Goal: Task Accomplishment & Management: Manage account settings

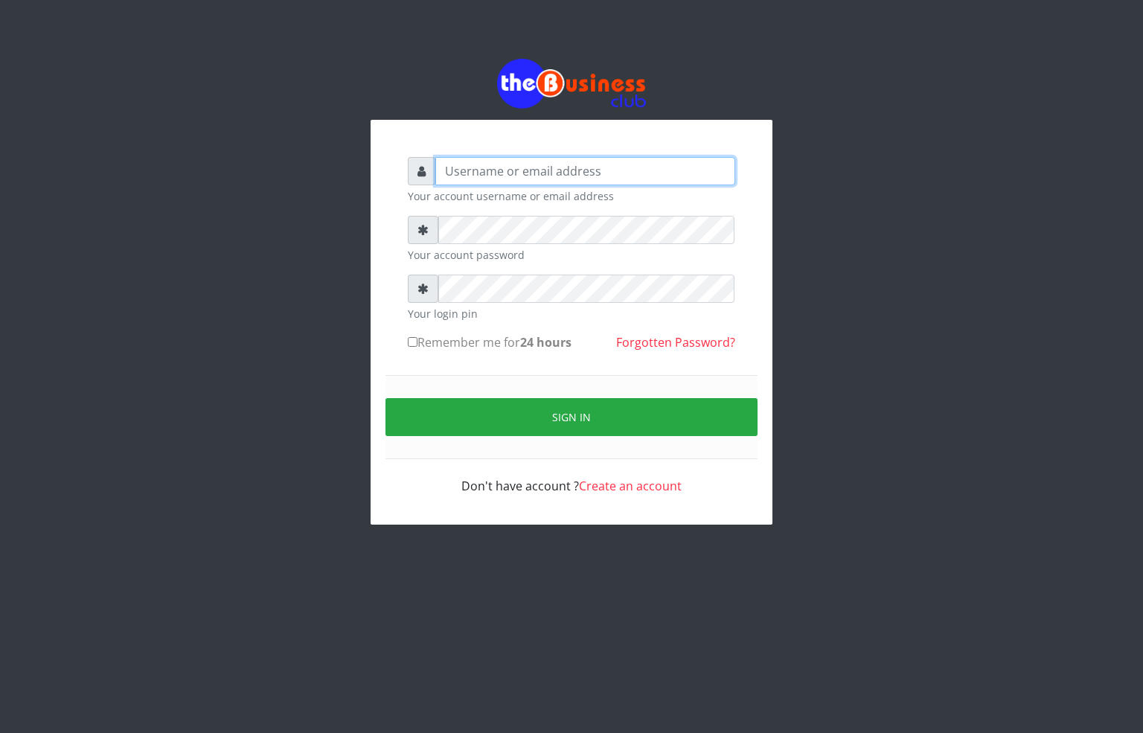
type input "alfredglad1111@gmail.com"
click at [471, 406] on button "Sign in" at bounding box center [572, 417] width 372 height 38
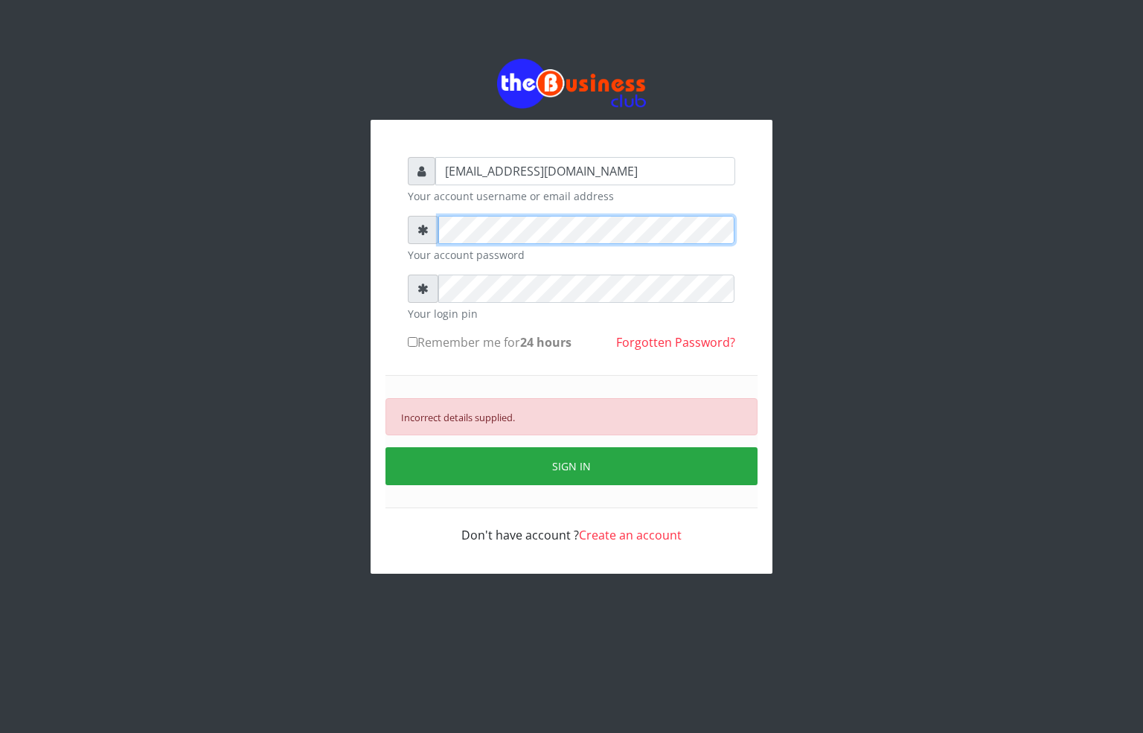
click at [380, 231] on div "alfredglad1111@gmail.com Your account username or email address Your account pa…" at bounding box center [572, 347] width 402 height 454
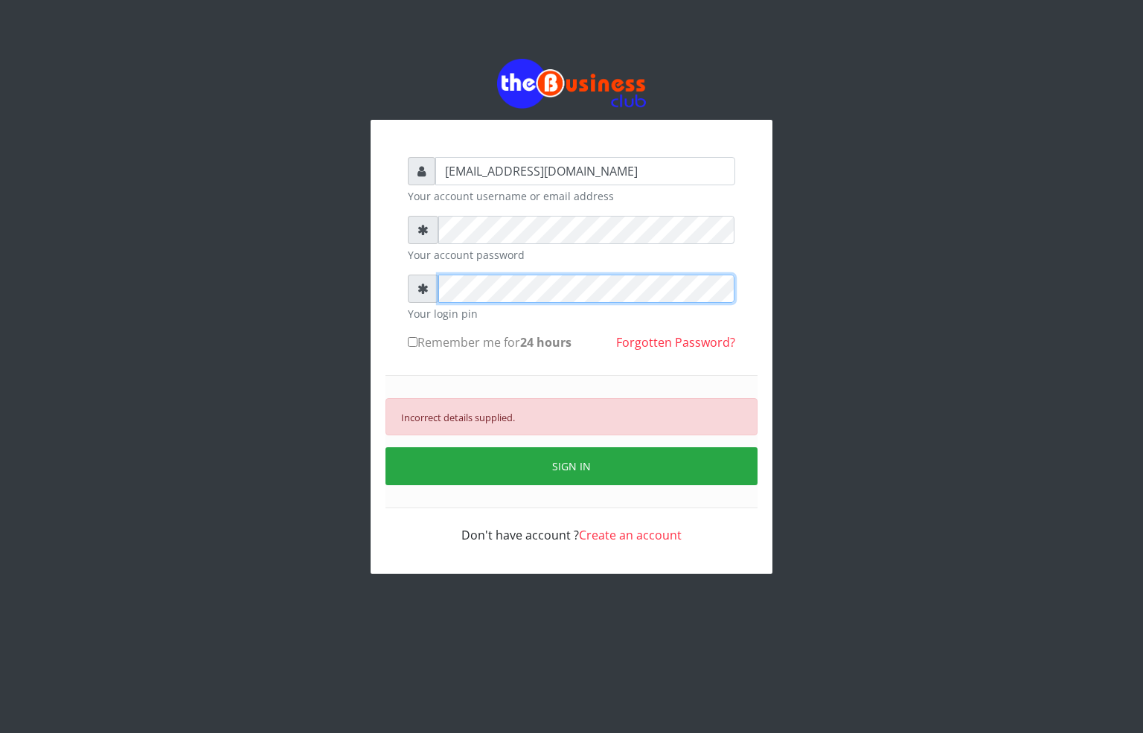
click at [296, 286] on div "alfredglad1111@gmail.com Your account username or email address Your account pa…" at bounding box center [571, 316] width 849 height 633
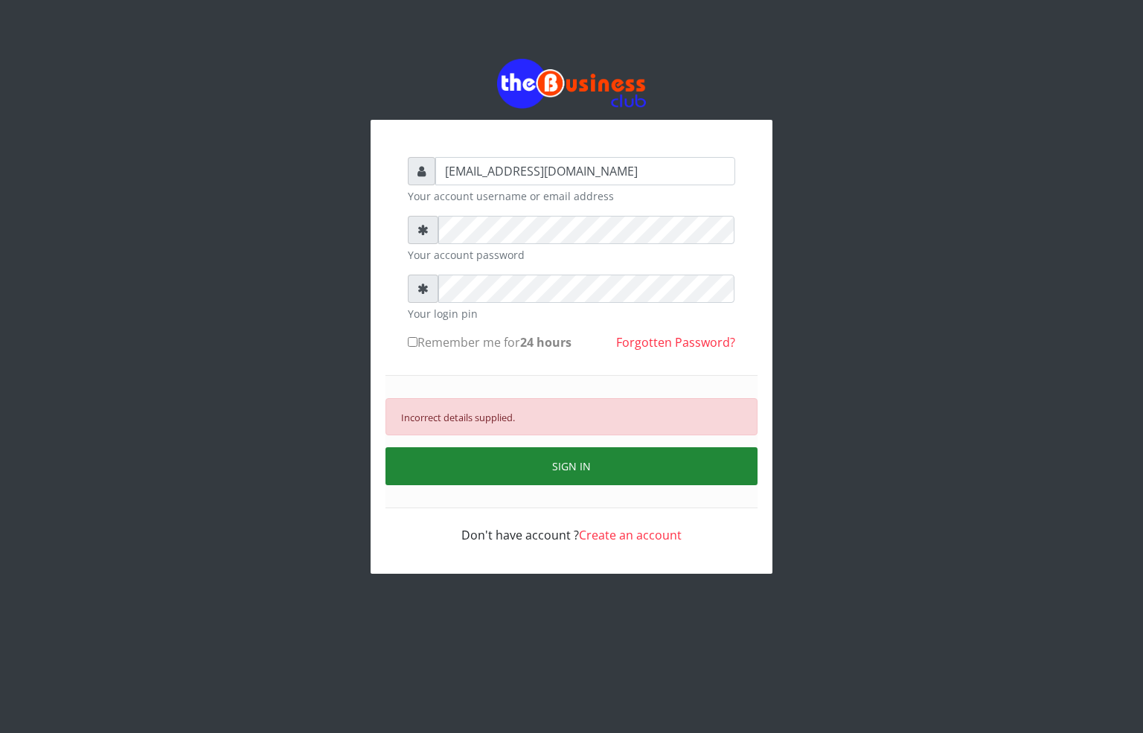
click at [467, 479] on button "SIGN IN" at bounding box center [572, 466] width 372 height 38
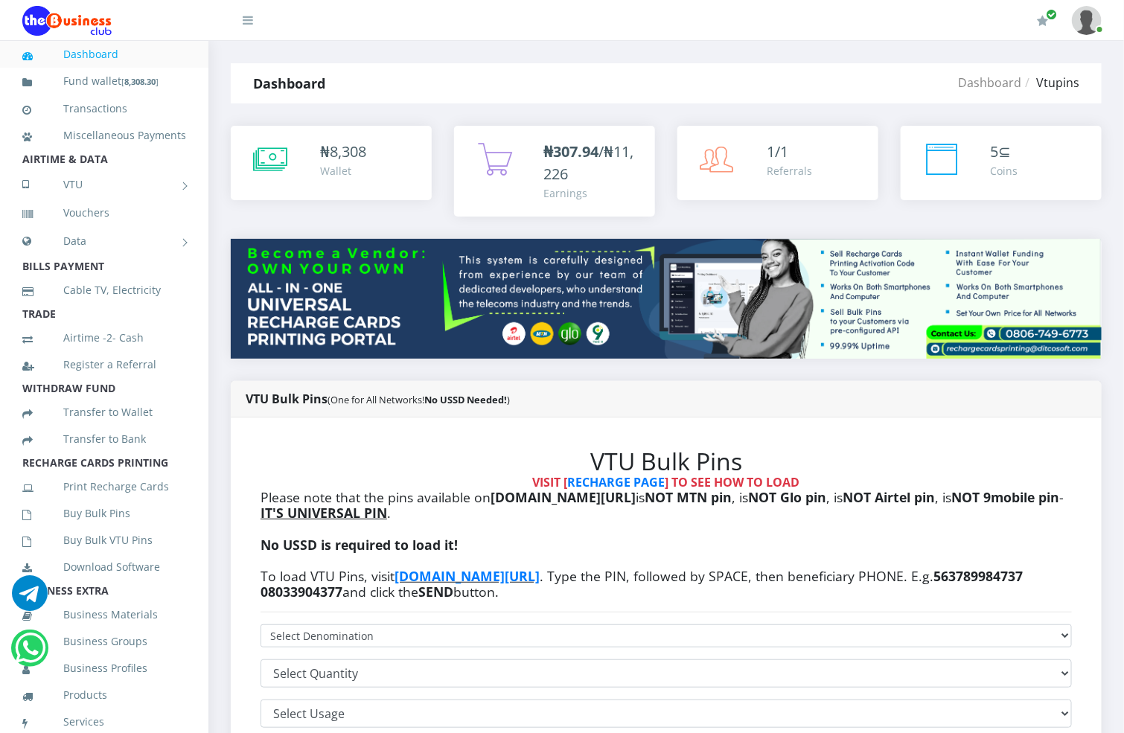
click at [1094, 28] on img at bounding box center [1087, 20] width 30 height 29
click at [1036, 103] on link "Logout" at bounding box center [1045, 104] width 97 height 24
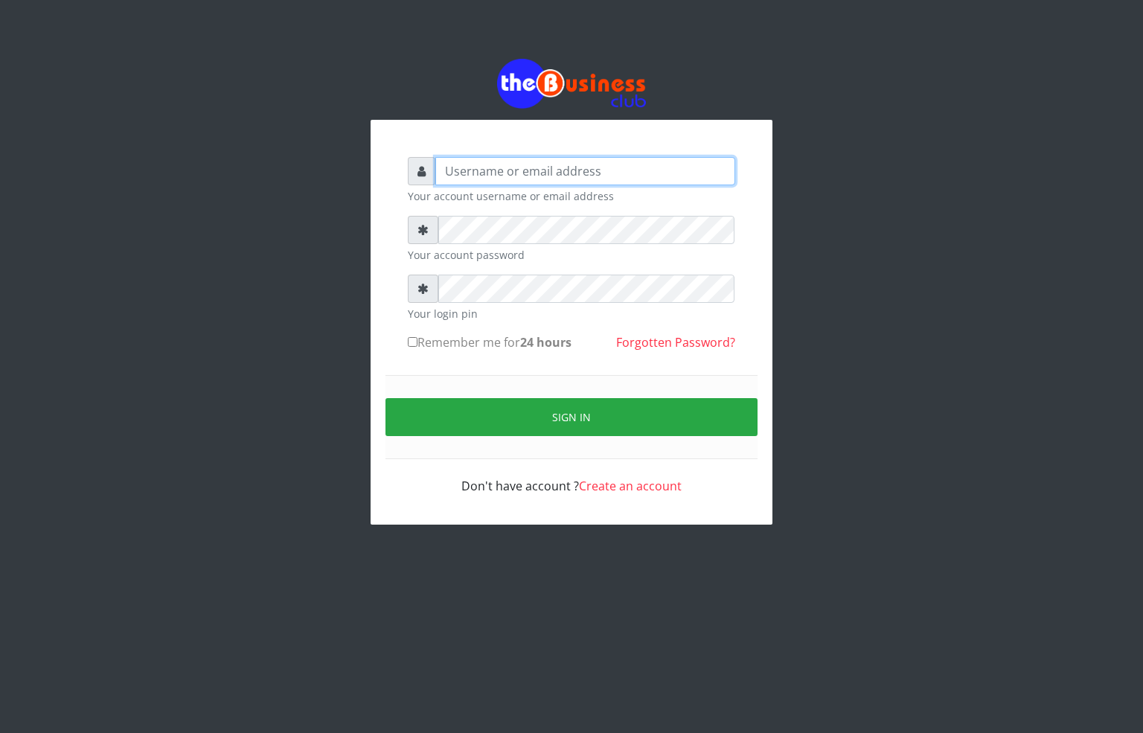
type input "alfredglad1111@gmail.com"
